Goal: Task Accomplishment & Management: Use online tool/utility

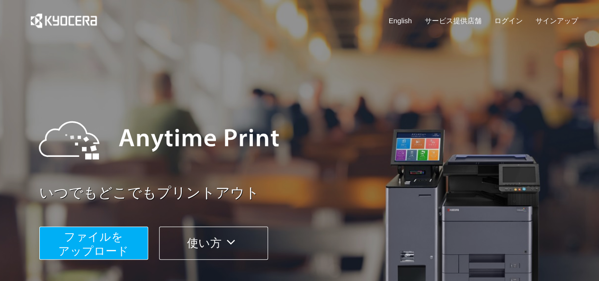
click at [81, 263] on div "いつでもどこでもプリントアウト ファイルを ​​アップロード 使い方" at bounding box center [300, 178] width 568 height 265
click at [83, 256] on span "ファイルを ​​アップロード" at bounding box center [93, 243] width 71 height 27
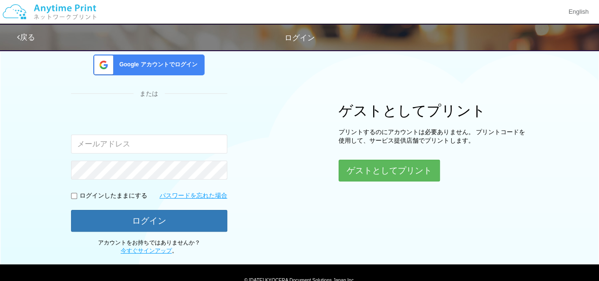
scroll to position [76, 0]
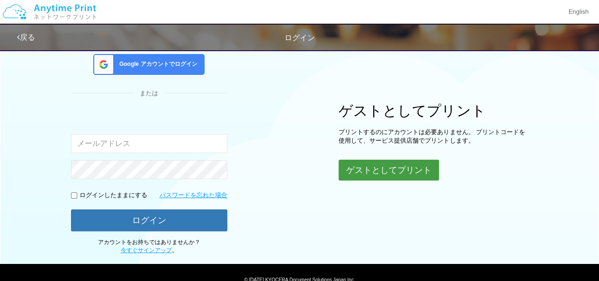
click at [361, 166] on button "ゲストとしてプリント" at bounding box center [389, 170] width 100 height 21
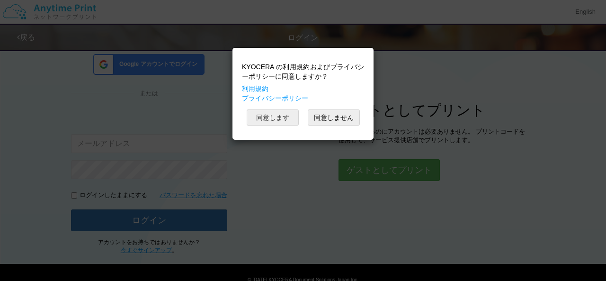
click at [285, 114] on button "同意します" at bounding box center [273, 117] width 52 height 16
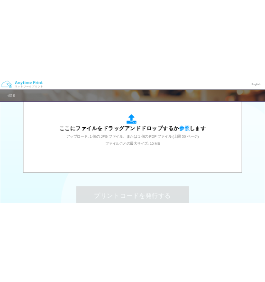
scroll to position [387, 0]
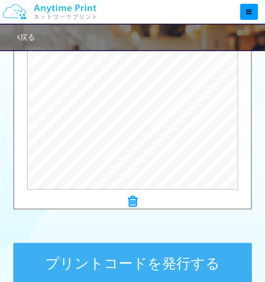
click at [108, 267] on button "プリントコードを発行する" at bounding box center [132, 264] width 238 height 43
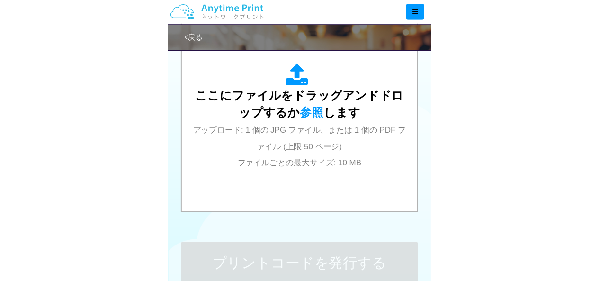
scroll to position [0, 0]
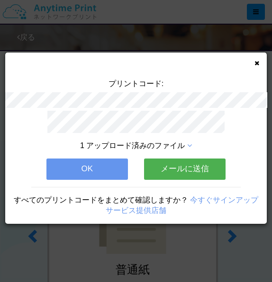
click at [103, 166] on button "OK" at bounding box center [86, 169] width 81 height 21
